Goal: Find specific page/section: Find specific page/section

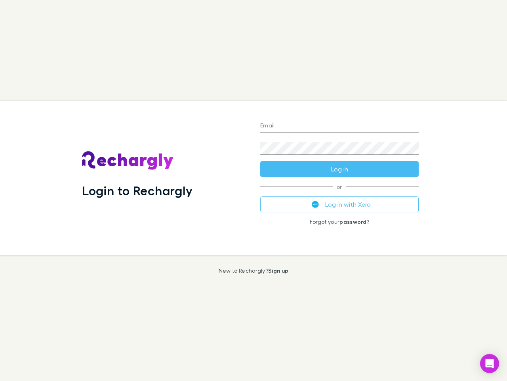
click at [254, 190] on div "Login to Rechargly" at bounding box center [165, 178] width 178 height 154
click at [340, 126] on input "Email" at bounding box center [339, 126] width 159 height 13
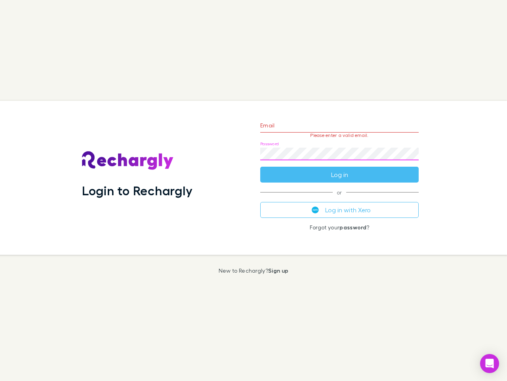
click at [340, 169] on form "Email Please enter a valid email. Password Log in" at bounding box center [339, 147] width 159 height 69
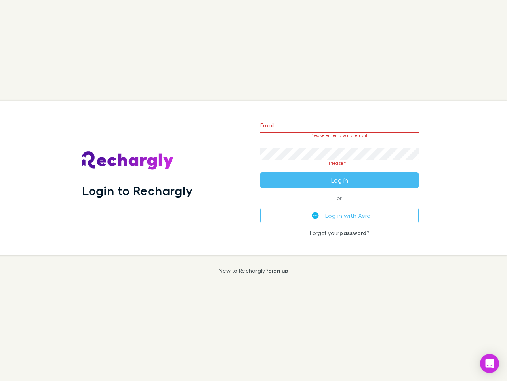
click at [340, 204] on div "Email Please enter a valid email. Password Please fill Log in or Log in with Xe…" at bounding box center [339, 178] width 171 height 154
click at [490, 363] on icon "Open Intercom Messenger" at bounding box center [490, 363] width 8 height 10
